Goal: Task Accomplishment & Management: Use online tool/utility

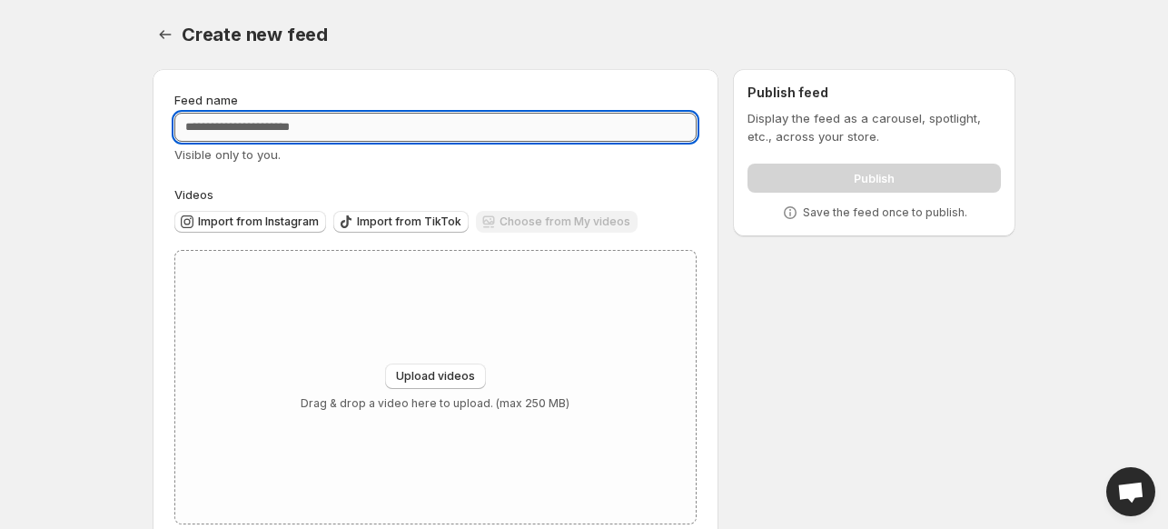
click at [462, 133] on input "Feed name" at bounding box center [435, 127] width 522 height 29
type input "*"
type input "*******"
click at [375, 217] on span "Import from TikTok" at bounding box center [409, 221] width 104 height 15
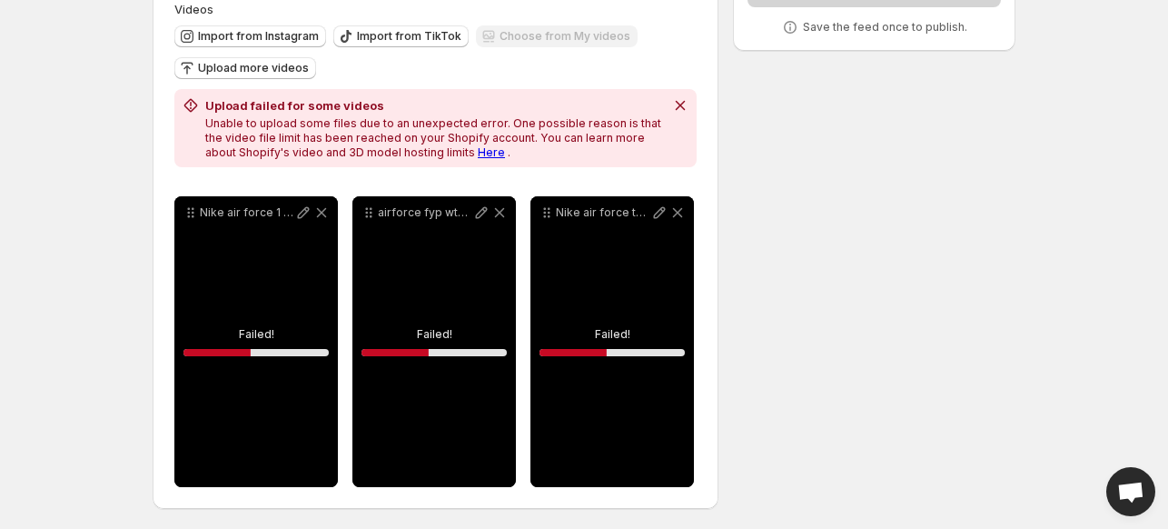
scroll to position [188, 0]
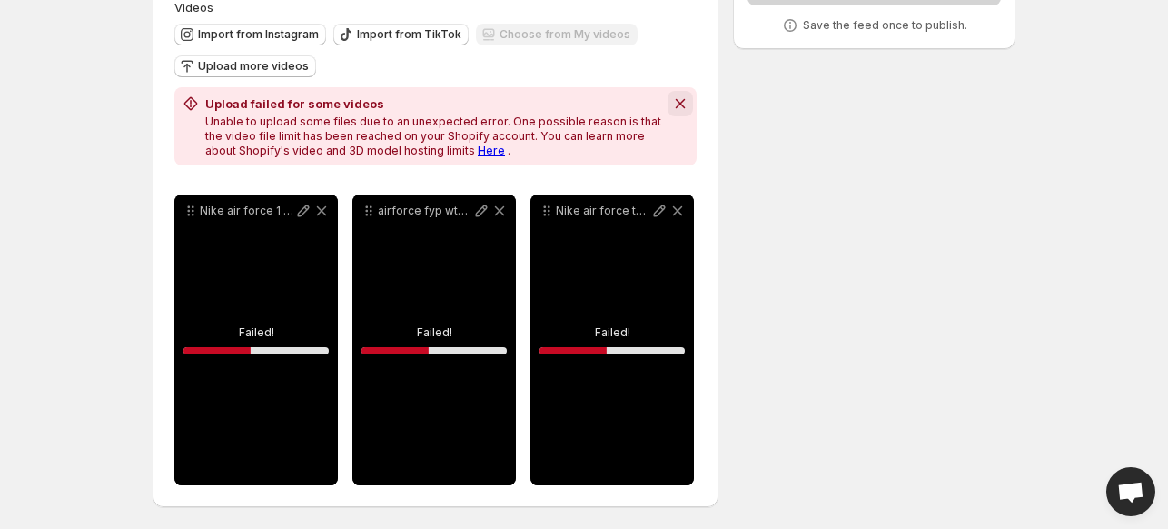
click at [679, 95] on icon "Dismiss notification" at bounding box center [680, 103] width 18 height 18
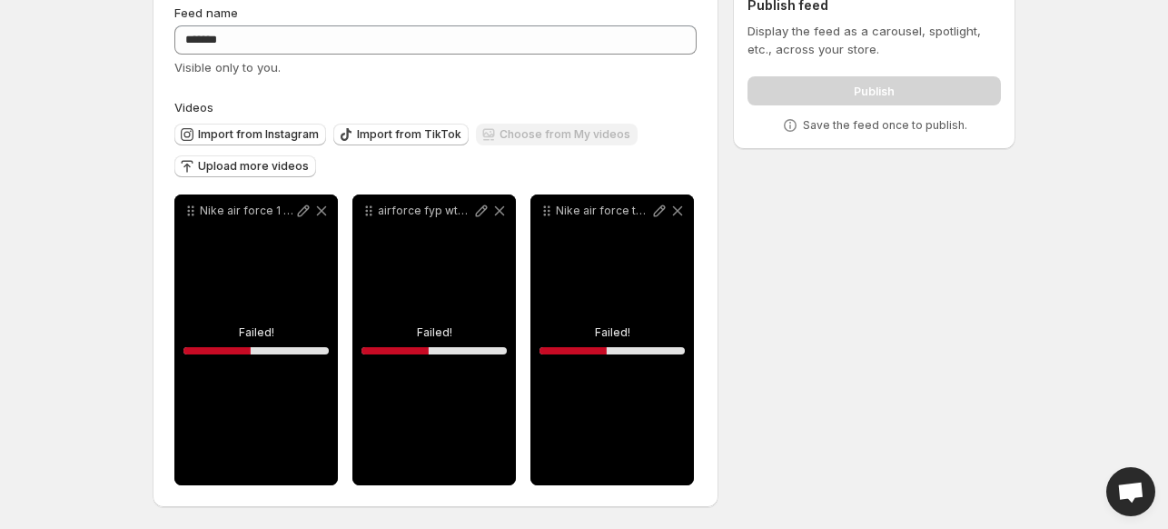
scroll to position [87, 0]
click at [399, 129] on span "Import from TikTok" at bounding box center [409, 134] width 104 height 15
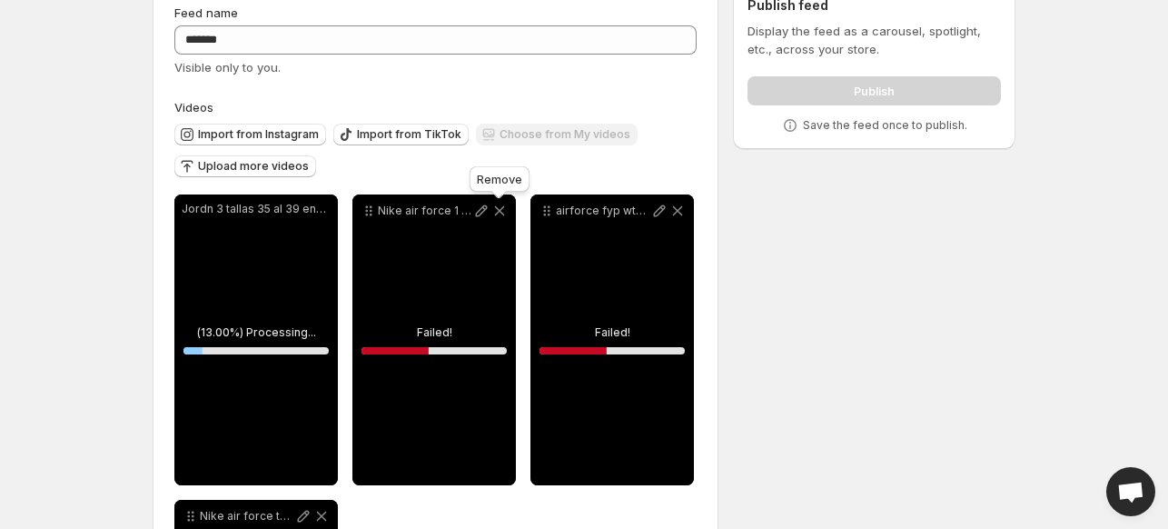
click at [495, 210] on icon at bounding box center [500, 211] width 18 height 18
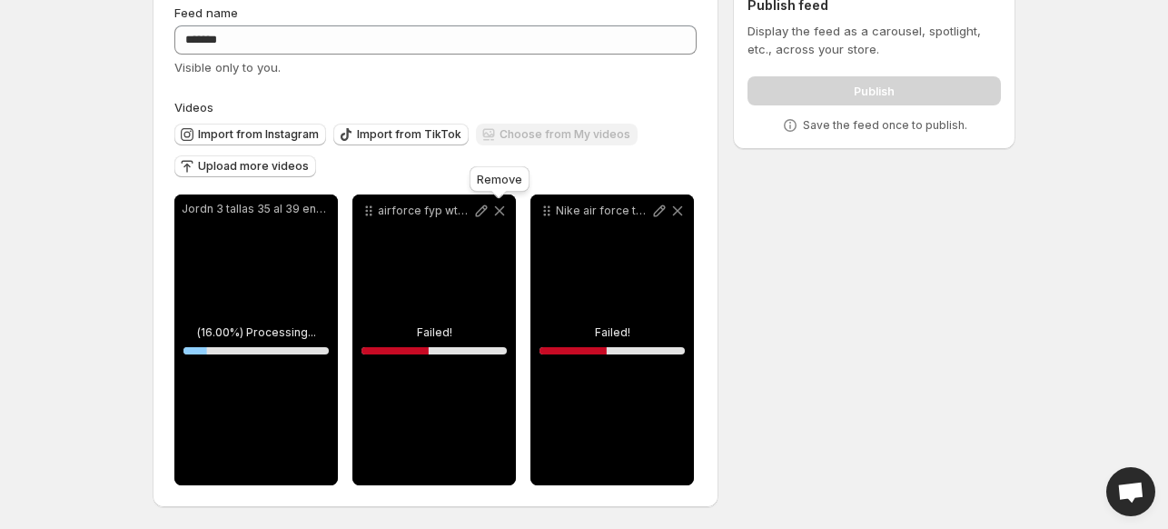
click at [495, 210] on icon at bounding box center [500, 211] width 18 height 18
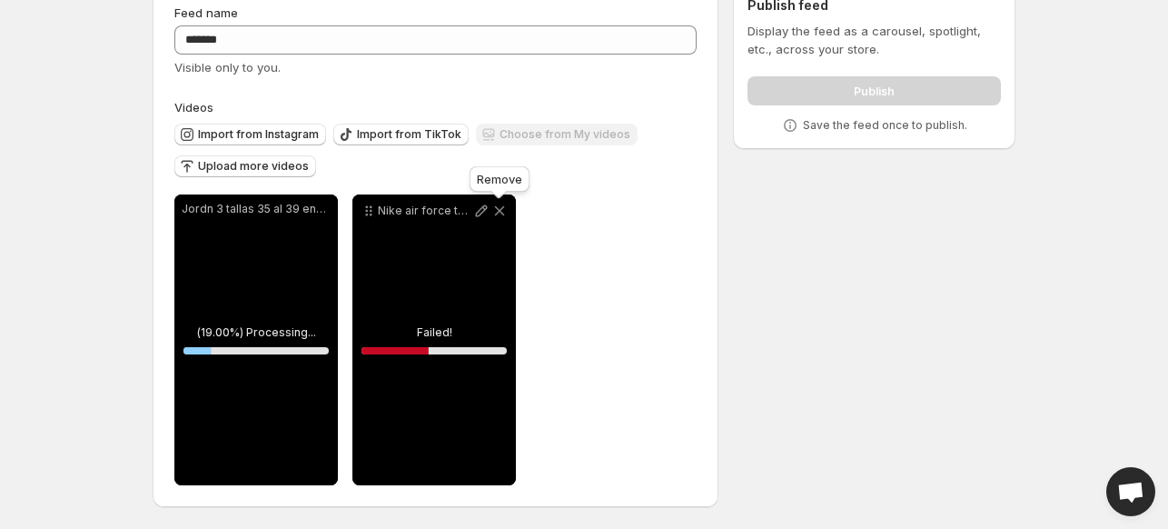
click at [495, 210] on icon at bounding box center [500, 211] width 18 height 18
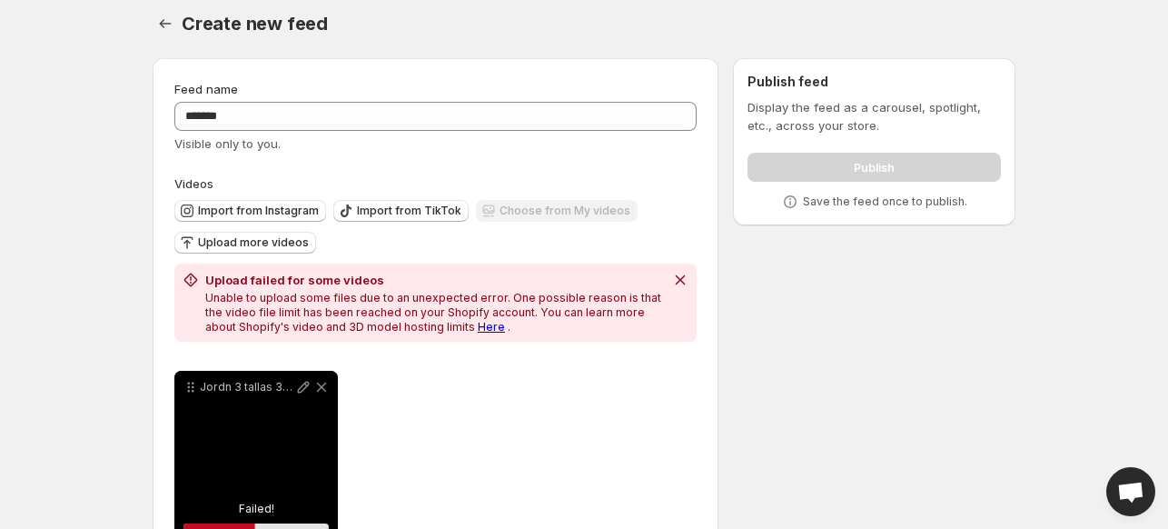
scroll to position [9, 0]
click at [478, 327] on link "Here" at bounding box center [491, 329] width 27 height 14
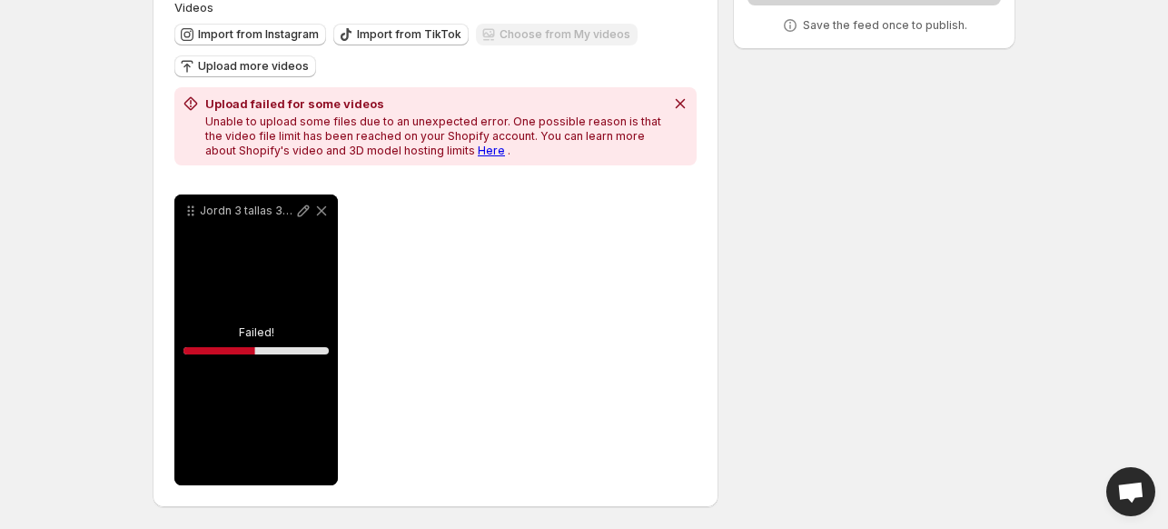
scroll to position [0, 0]
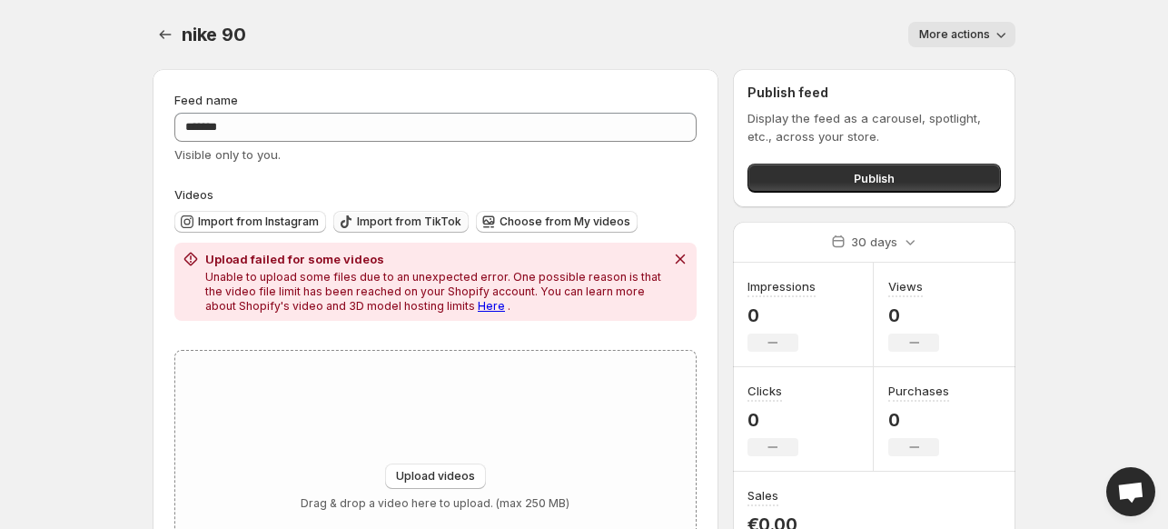
click at [412, 216] on span "Import from TikTok" at bounding box center [409, 221] width 104 height 15
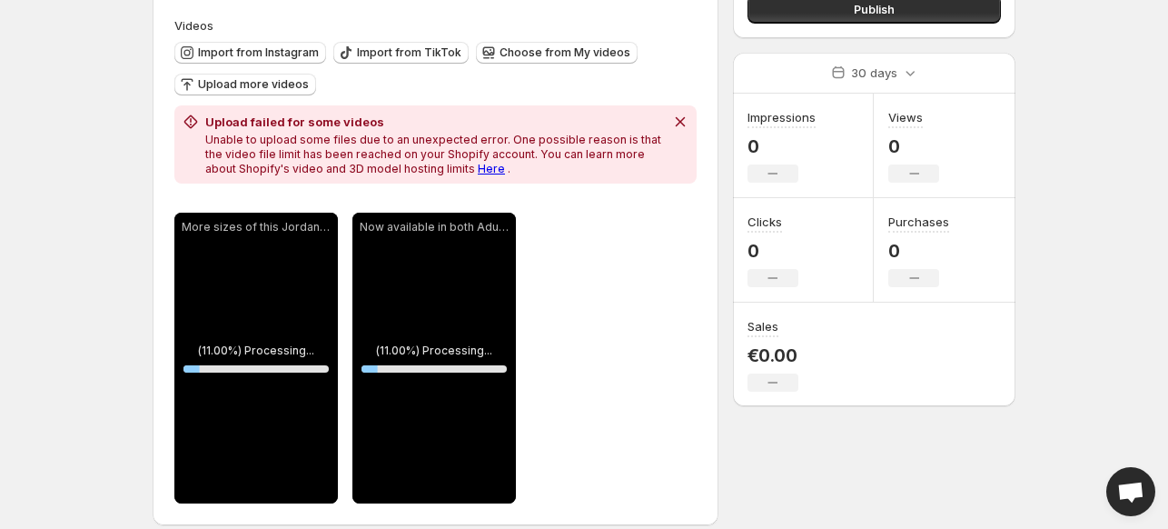
scroll to position [188, 0]
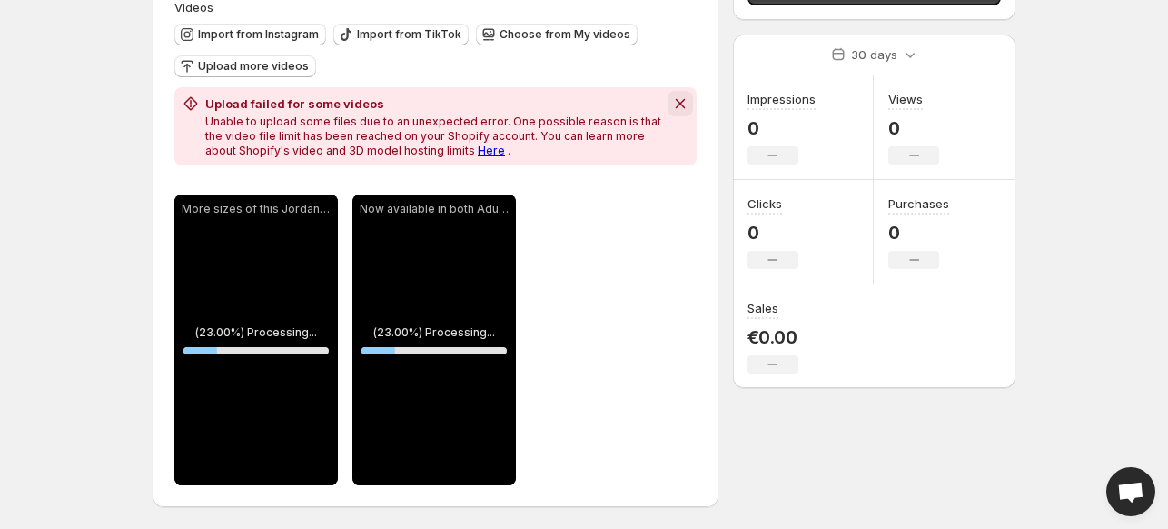
click at [686, 103] on icon "Dismiss notification" at bounding box center [680, 103] width 18 height 18
